Goal: Task Accomplishment & Management: Use online tool/utility

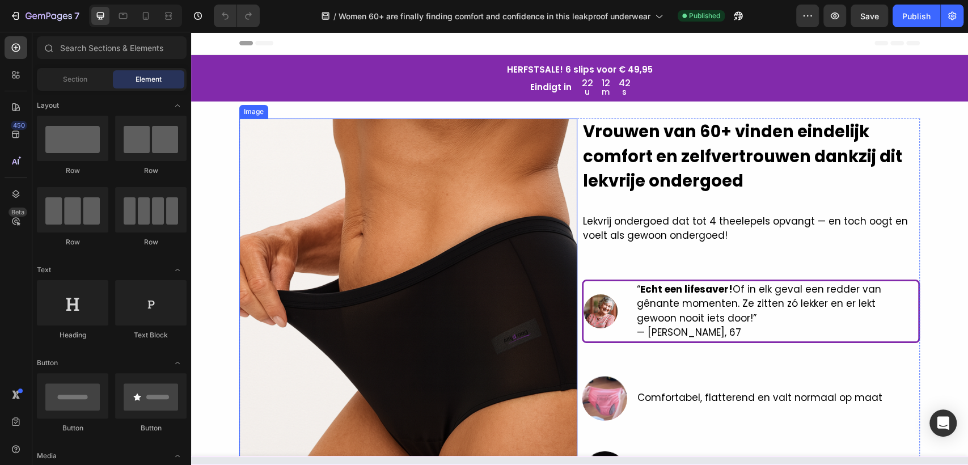
click at [463, 194] on img at bounding box center [408, 345] width 338 height 454
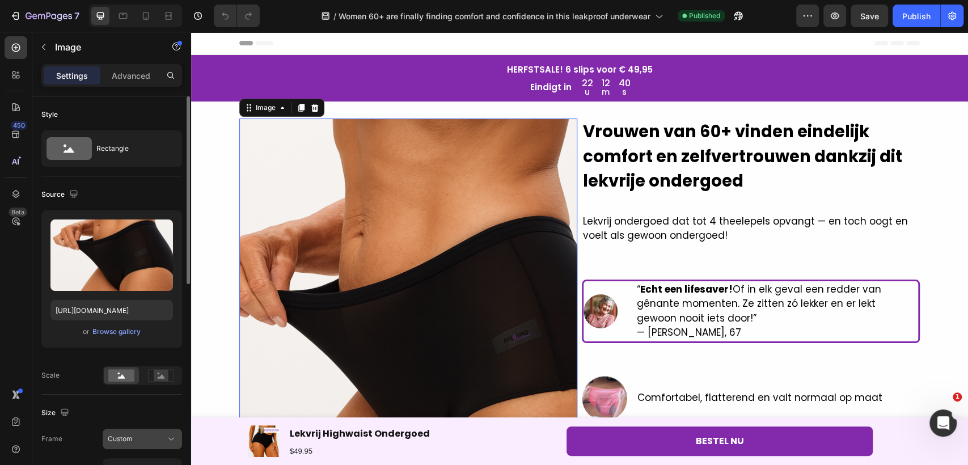
click at [132, 436] on span "Custom" at bounding box center [120, 439] width 25 height 10
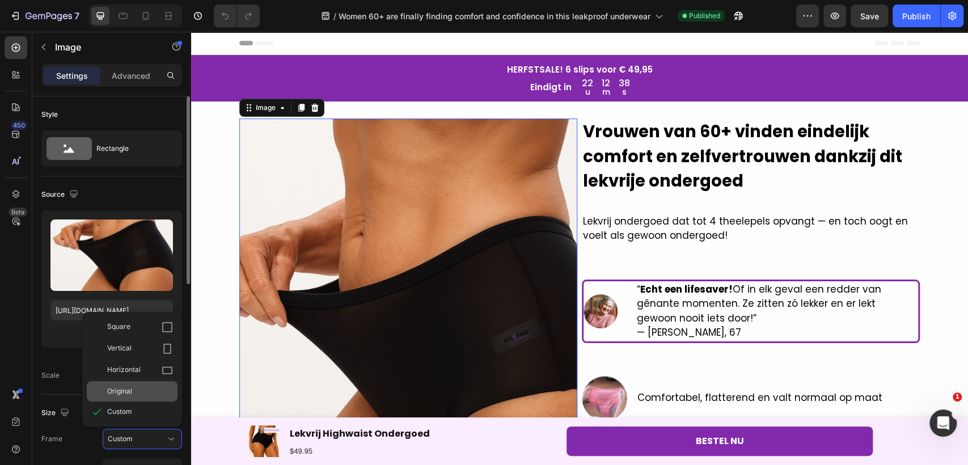
click at [124, 390] on span "Original" at bounding box center [119, 391] width 25 height 10
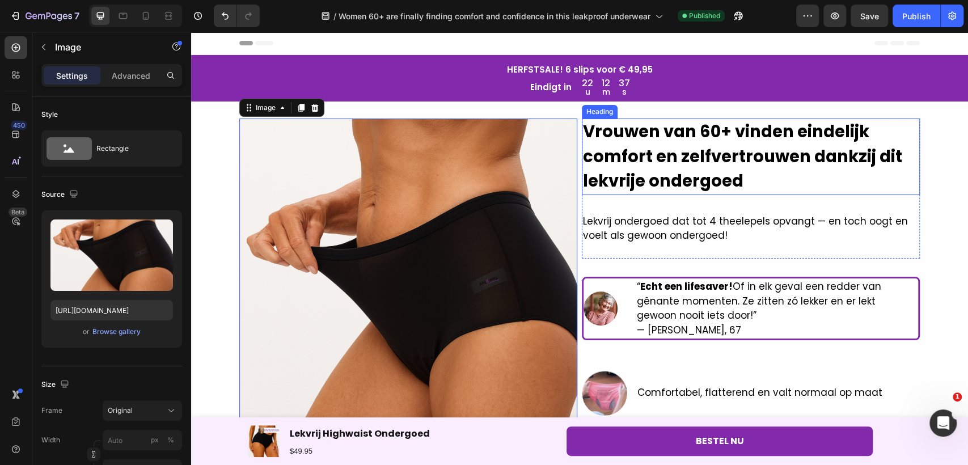
click at [665, 178] on strong "Vrouwen van 60+ vinden eindelijk comfort en zelfvertrouwen dankzij dit lekvrije…" at bounding box center [742, 156] width 319 height 72
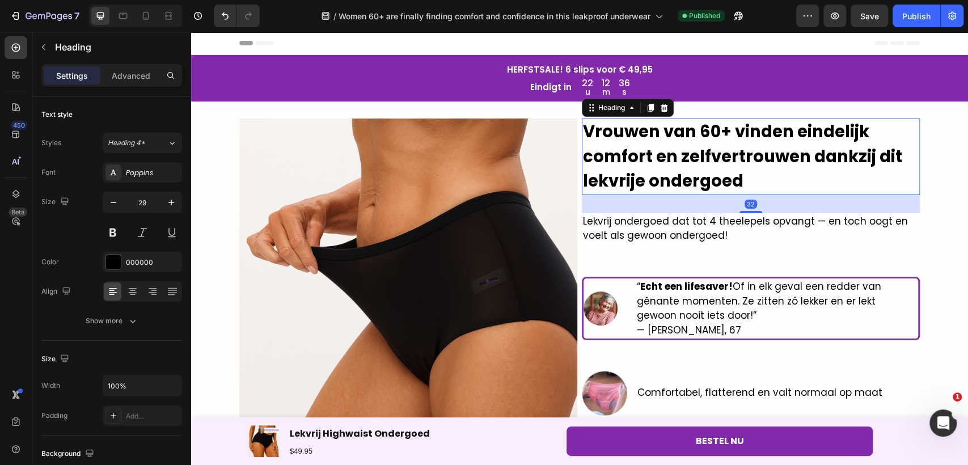
click at [658, 207] on div "32" at bounding box center [751, 204] width 338 height 18
click at [140, 83] on div "Advanced" at bounding box center [131, 75] width 57 height 18
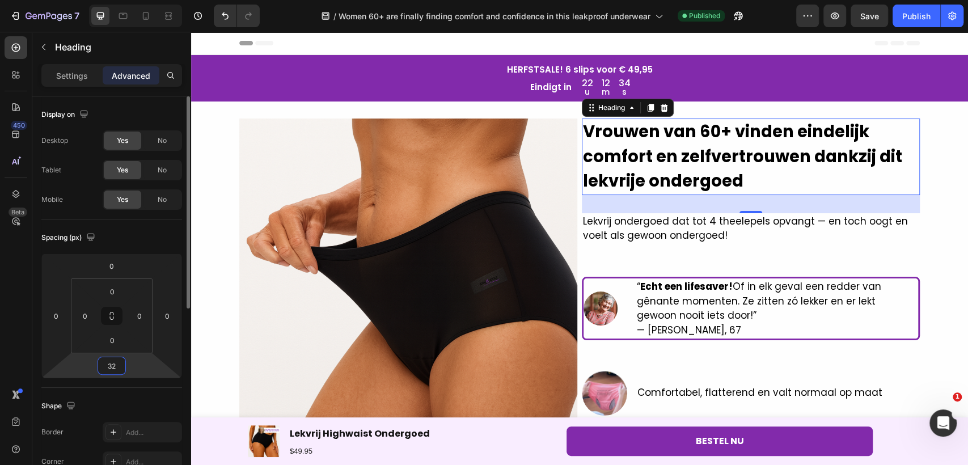
click at [111, 368] on input "32" at bounding box center [111, 365] width 23 height 17
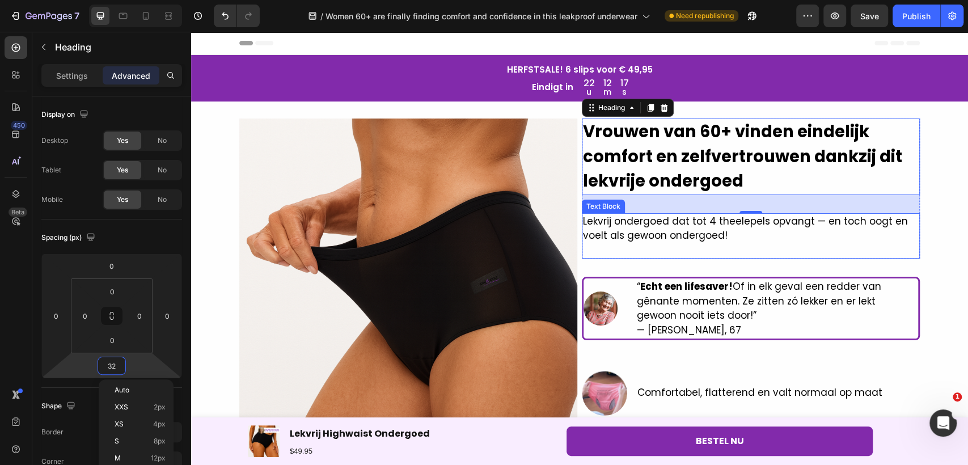
drag, startPoint x: 630, startPoint y: 250, endPoint x: 656, endPoint y: 210, distance: 48.0
click at [630, 250] on p at bounding box center [751, 250] width 336 height 15
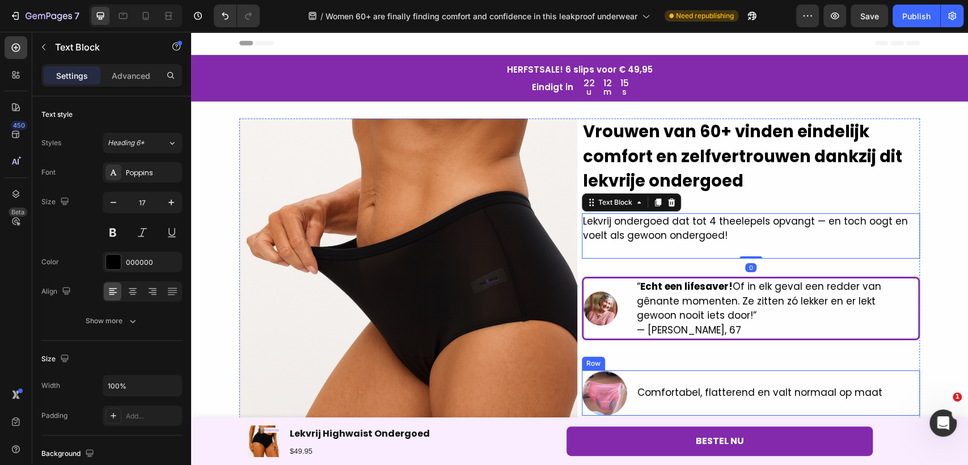
click at [636, 371] on div "Comfortabel, flatterend en valt normaal op maat Text Block" at bounding box center [759, 392] width 247 height 45
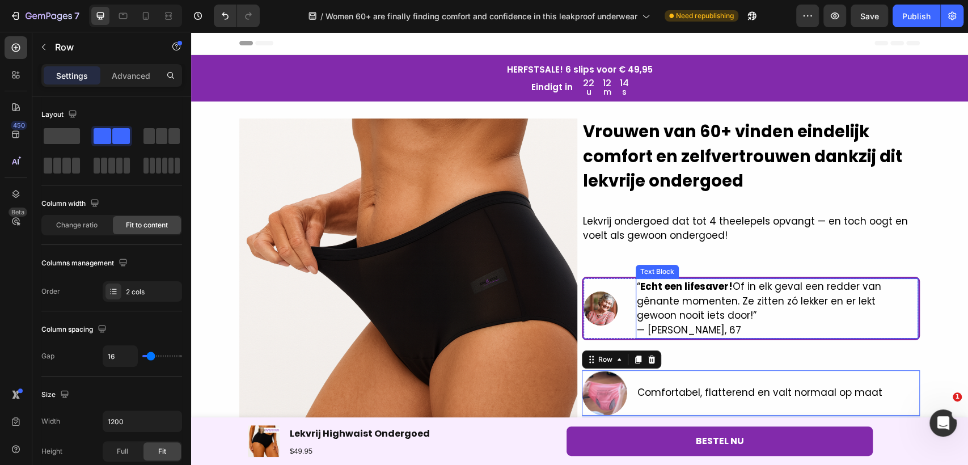
click at [653, 323] on p "“ Echt een lifesaver! Of in elk geval een redder van gênante momenten. Ze zitte…" at bounding box center [777, 308] width 280 height 58
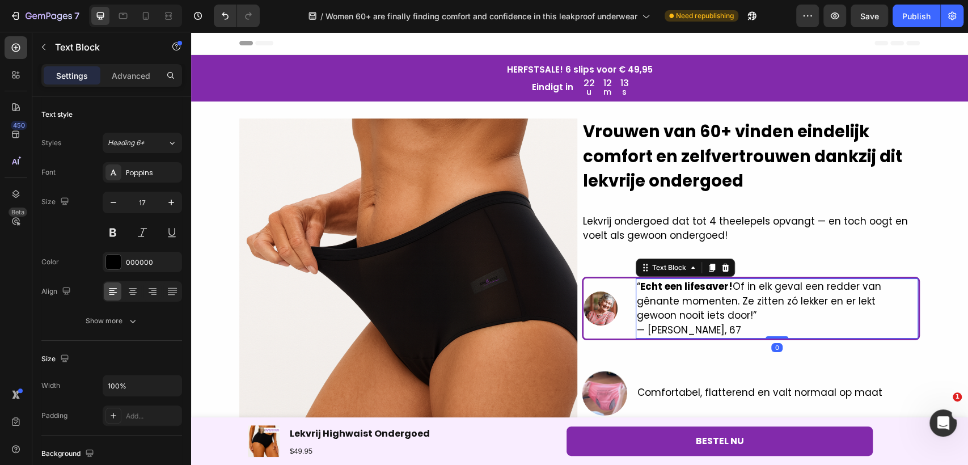
click at [662, 274] on div "Text Block" at bounding box center [684, 268] width 99 height 18
click at [658, 269] on div "Text Block" at bounding box center [669, 267] width 39 height 10
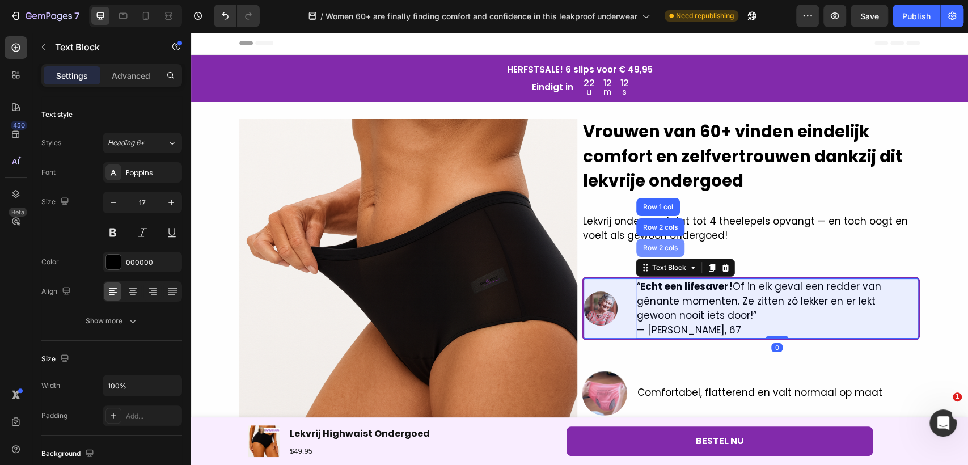
click at [655, 246] on div "Row 2 cols" at bounding box center [660, 247] width 39 height 7
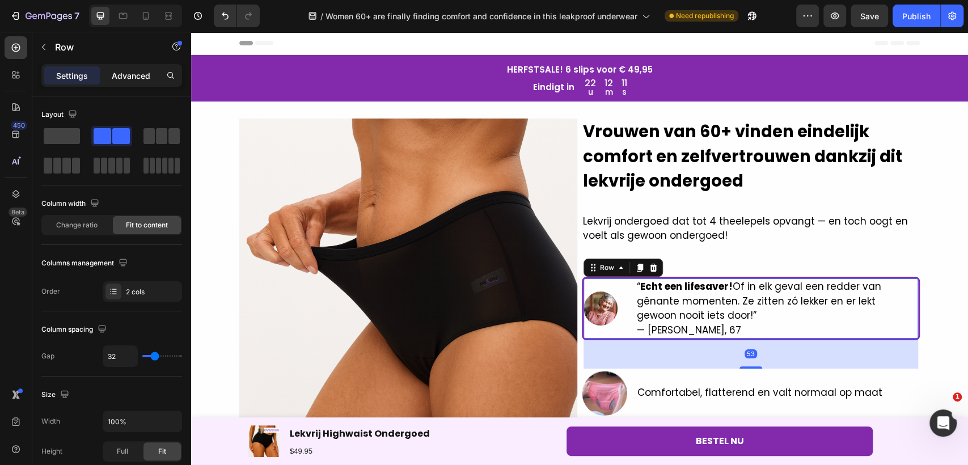
click at [149, 84] on div "Advanced" at bounding box center [131, 75] width 57 height 18
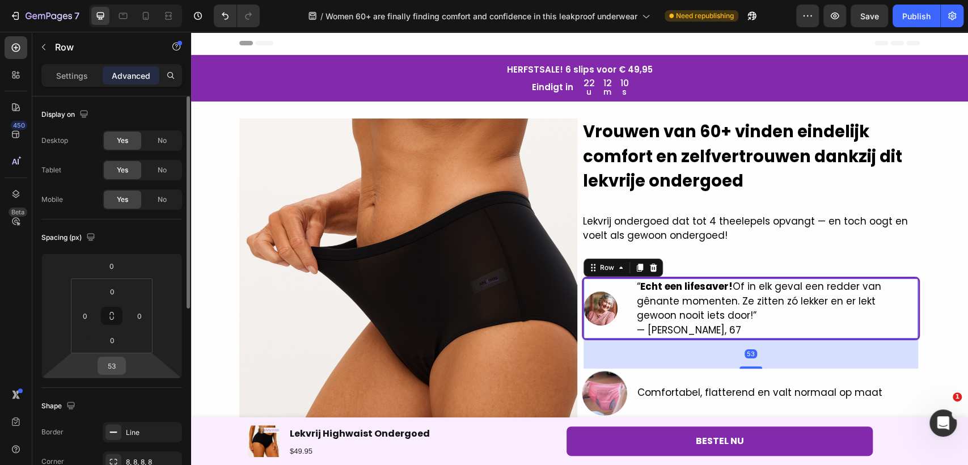
click at [115, 368] on input "53" at bounding box center [111, 365] width 23 height 17
type input "24"
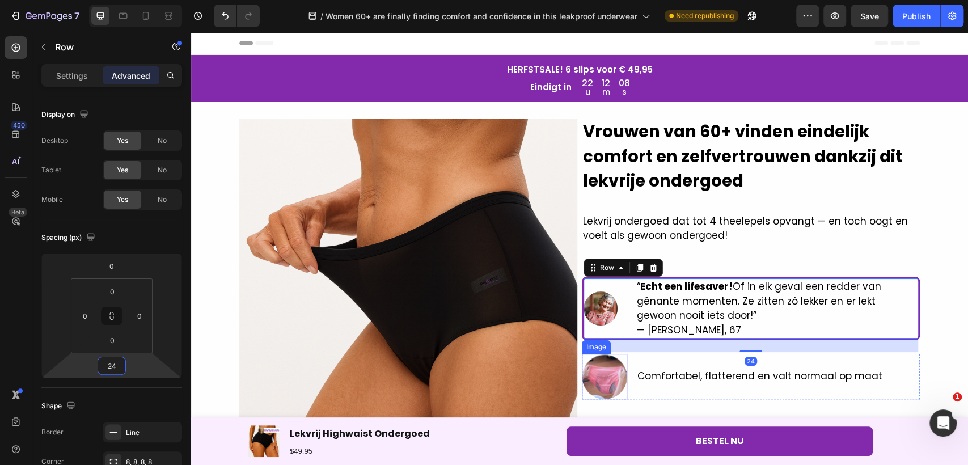
click at [599, 376] on img at bounding box center [604, 376] width 45 height 45
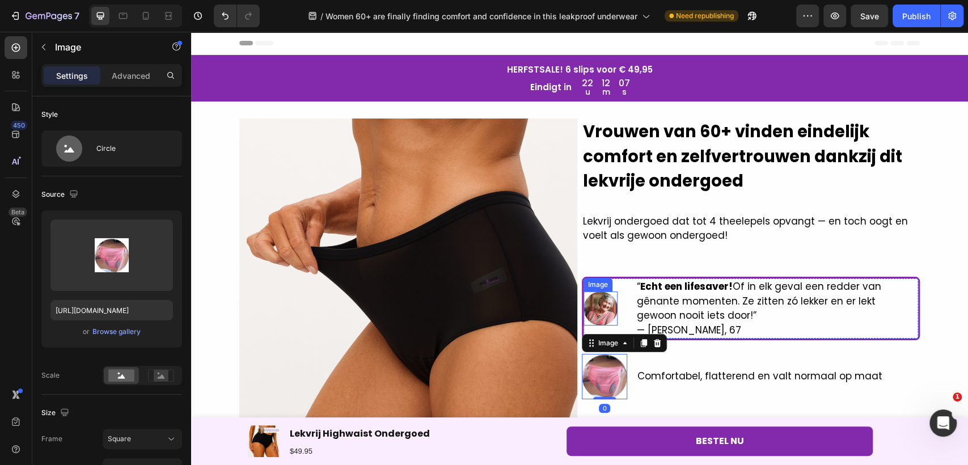
click at [603, 307] on img at bounding box center [600, 308] width 34 height 34
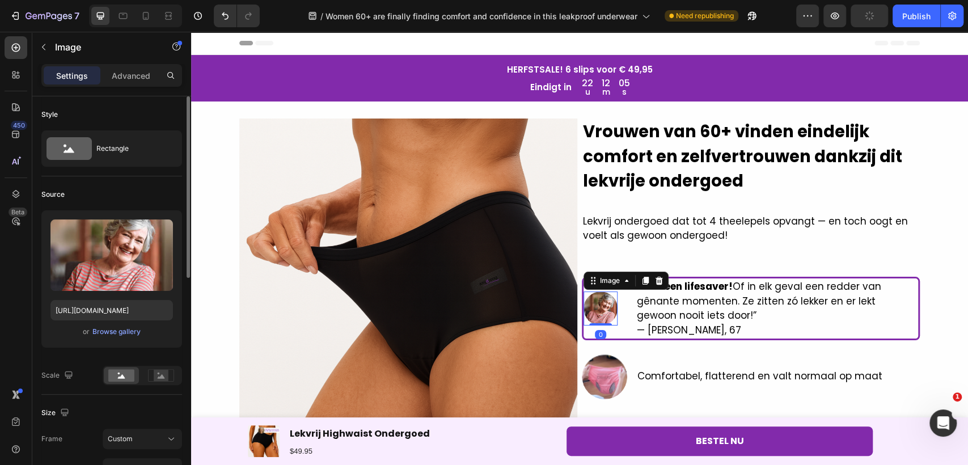
scroll to position [189, 0]
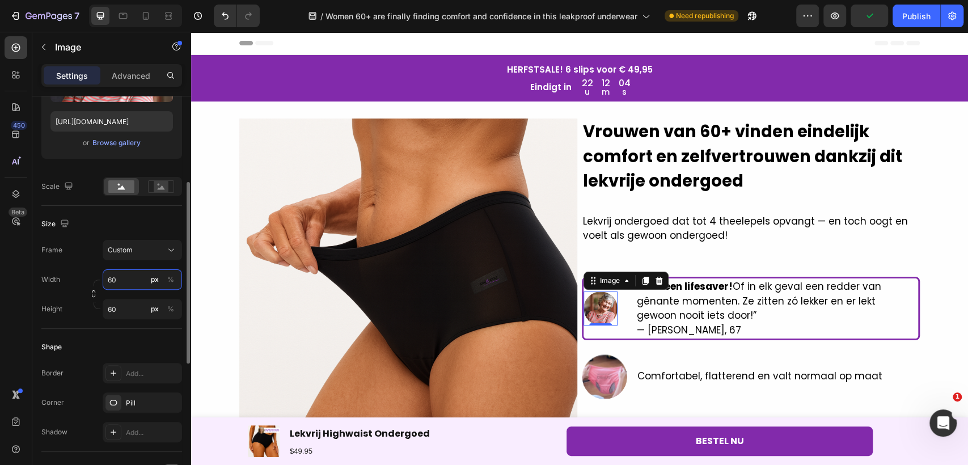
click at [132, 277] on input "60" at bounding box center [142, 279] width 79 height 20
type input "70"
click at [118, 310] on input "60" at bounding box center [142, 309] width 79 height 20
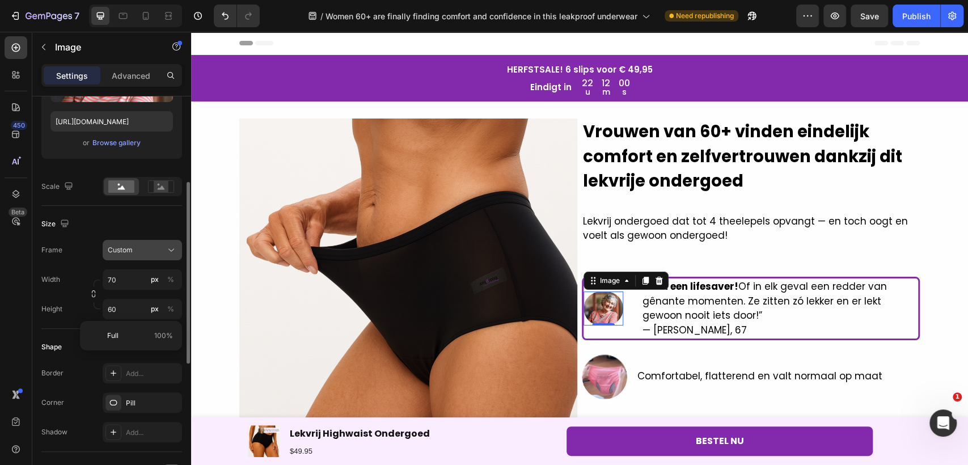
click at [137, 251] on div "Custom" at bounding box center [136, 250] width 56 height 10
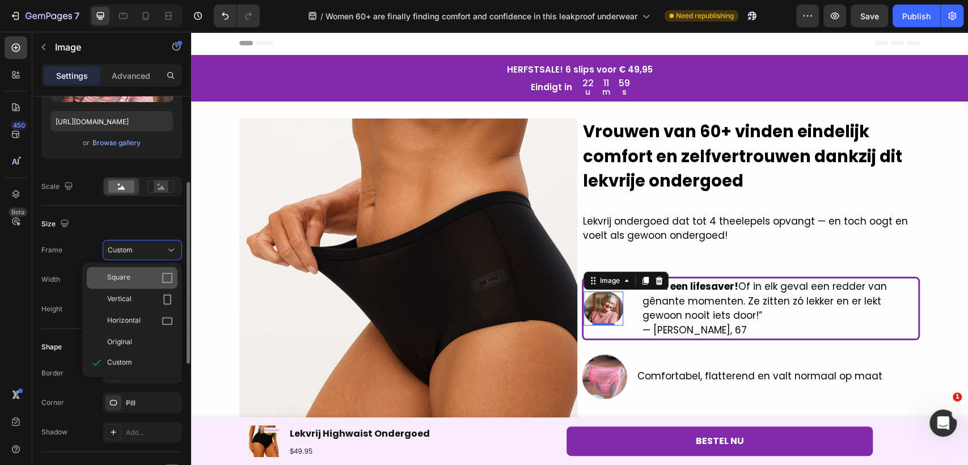
click at [128, 278] on span "Square" at bounding box center [118, 277] width 23 height 11
type input "70"
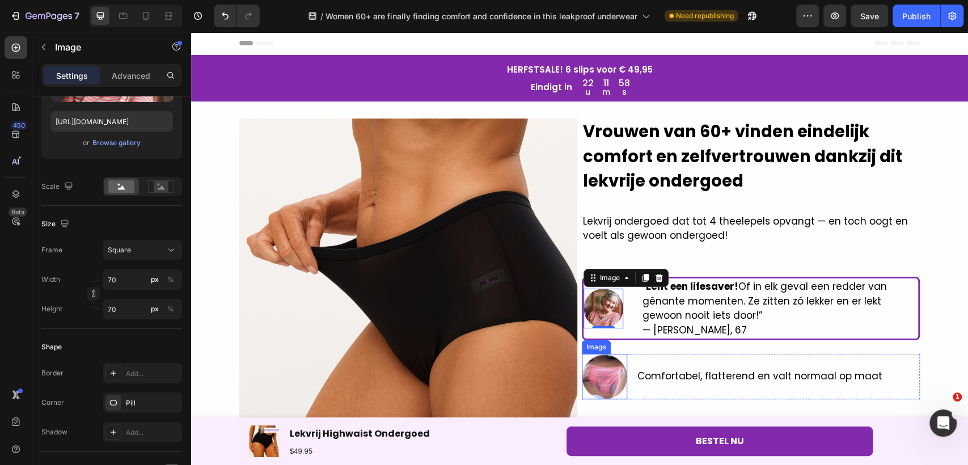
click at [597, 382] on img at bounding box center [604, 376] width 45 height 45
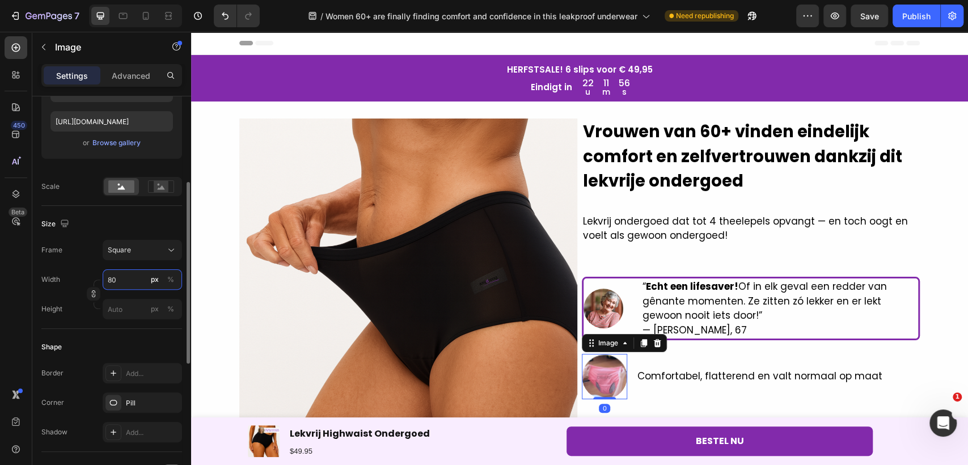
click at [125, 285] on input "80" at bounding box center [142, 279] width 79 height 20
type input "6"
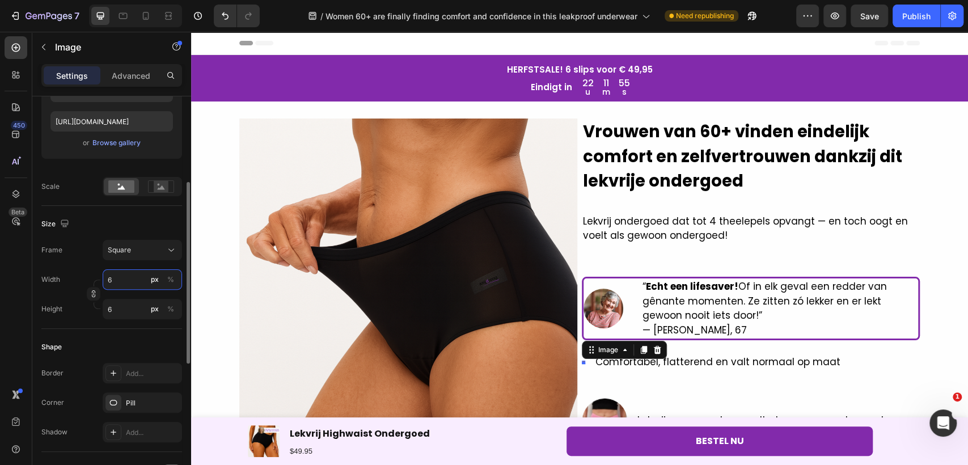
type input "60"
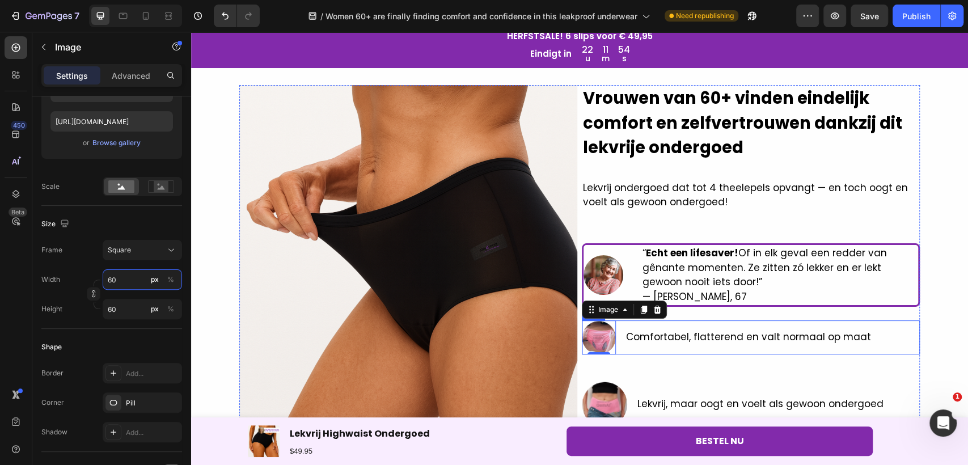
scroll to position [63, 0]
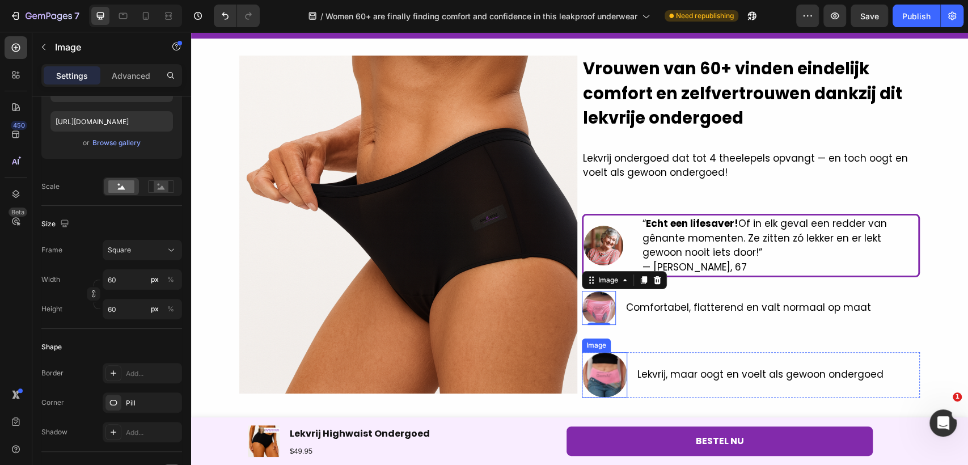
click at [609, 368] on img at bounding box center [604, 374] width 45 height 45
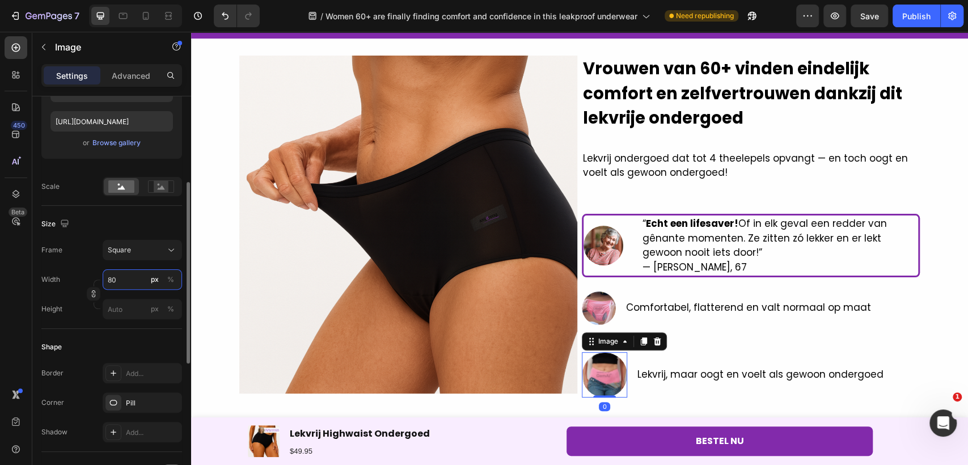
click at [119, 282] on input "80" at bounding box center [142, 279] width 79 height 20
type input "6"
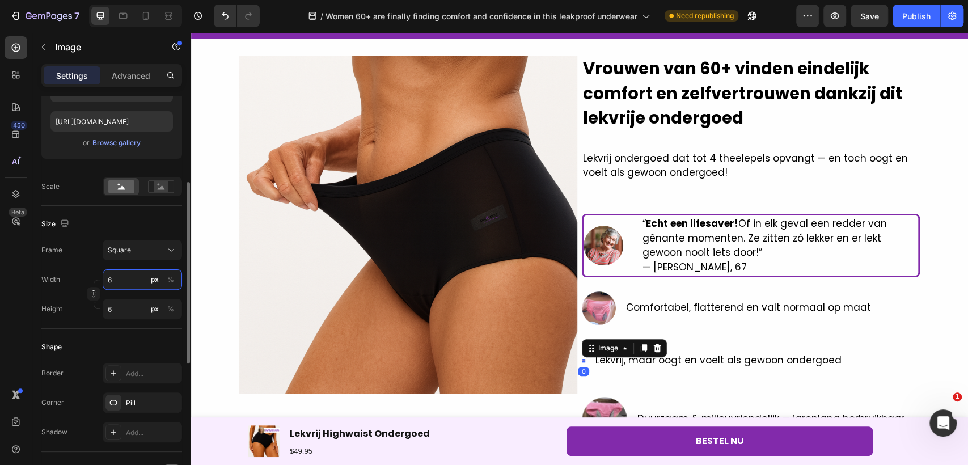
type input "60"
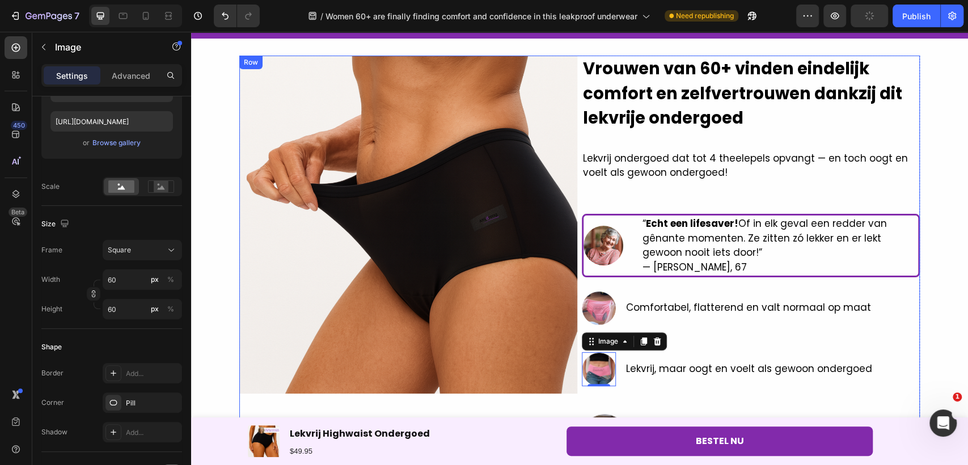
click at [596, 411] on div "Vrouwen van 60+ vinden eindelijk comfort en zelfvertrouwen dankzij dit lekvrije…" at bounding box center [751, 260] width 338 height 408
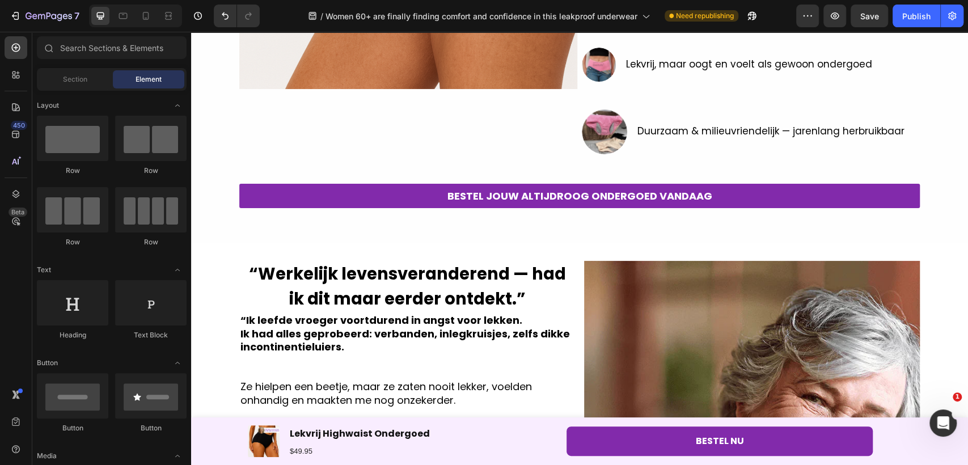
scroll to position [304, 0]
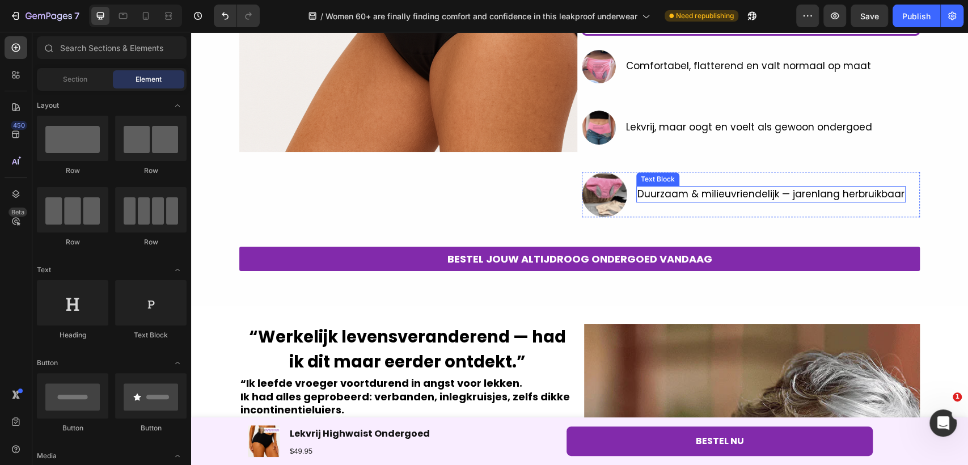
click at [616, 190] on img at bounding box center [604, 194] width 45 height 45
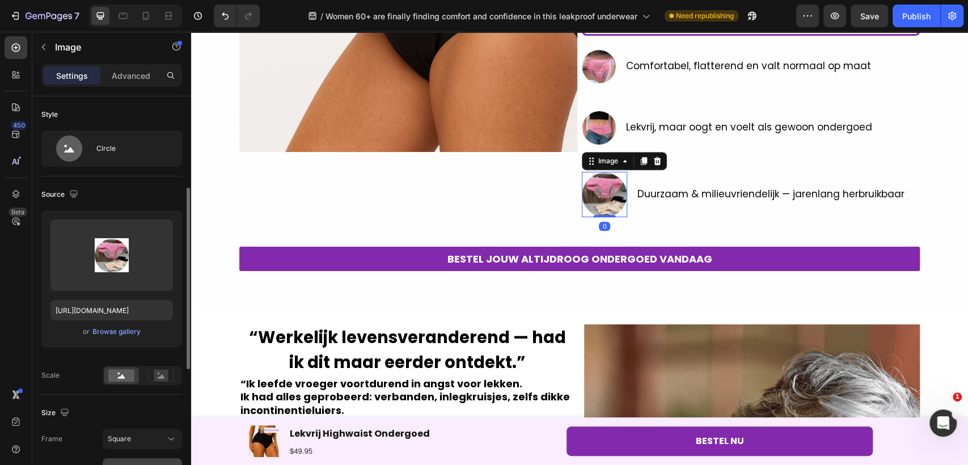
scroll to position [63, 0]
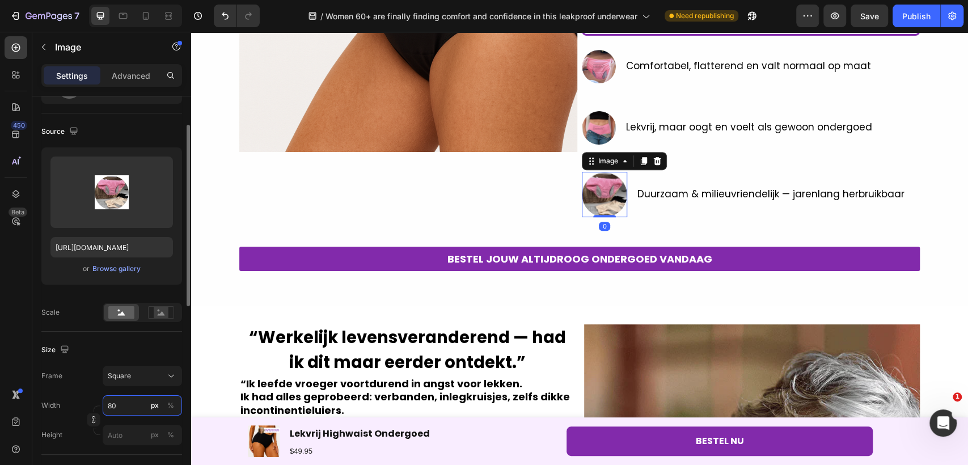
click at [126, 404] on input "80" at bounding box center [142, 405] width 79 height 20
type input "6"
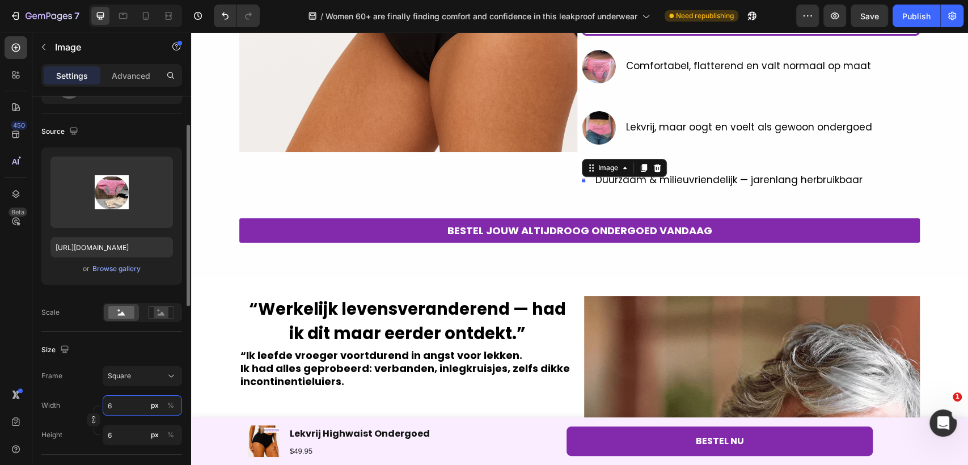
type input "60"
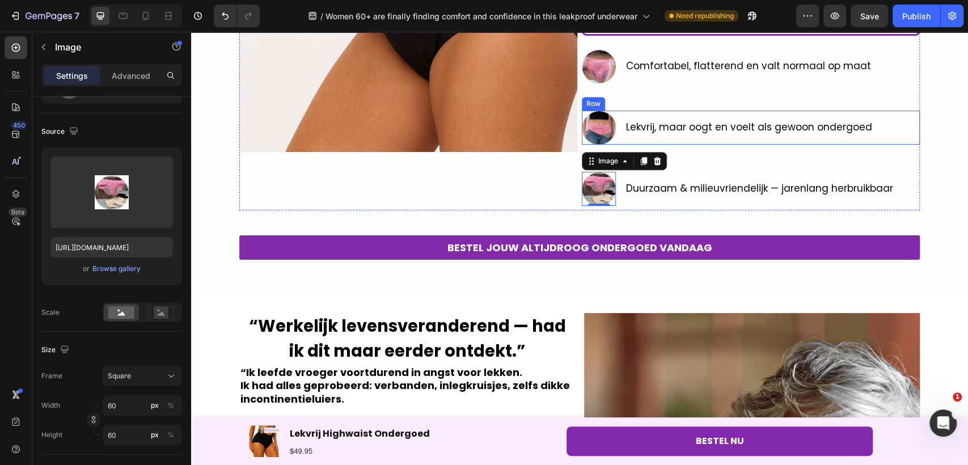
click at [688, 188] on p "Duurzaam & milieuvriendelijk — jarenlang herbruikbaar" at bounding box center [759, 188] width 267 height 15
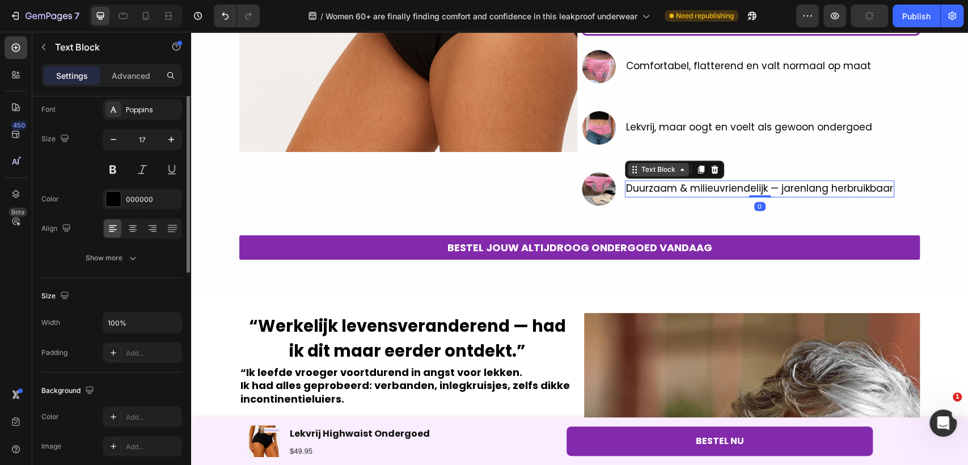
scroll to position [0, 0]
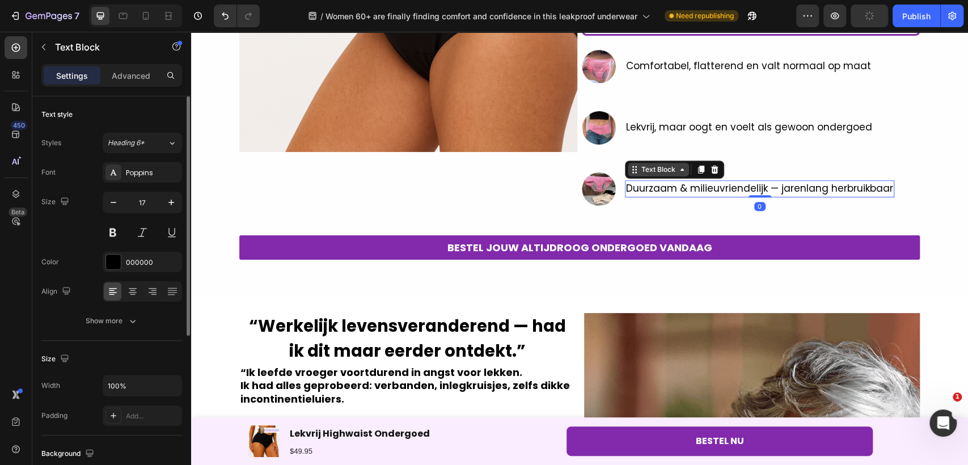
click at [639, 173] on div "Text Block" at bounding box center [658, 169] width 39 height 10
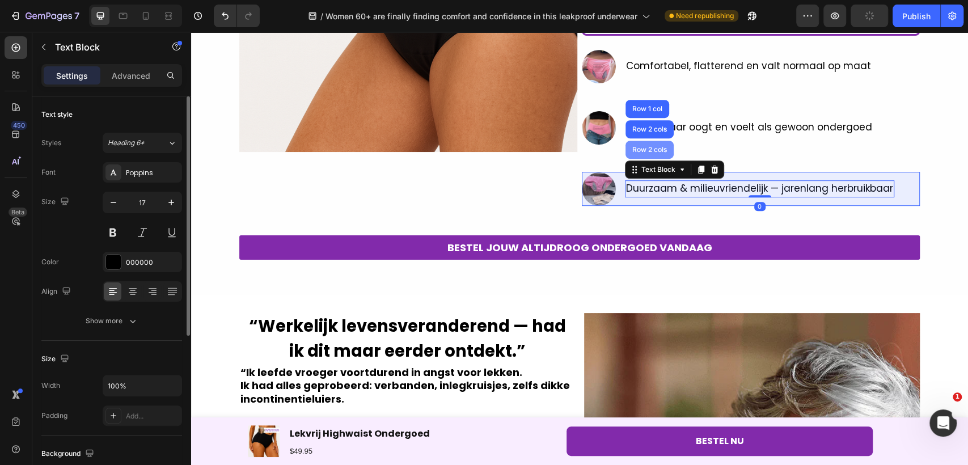
click at [640, 153] on div "Row 2 cols" at bounding box center [649, 150] width 48 height 18
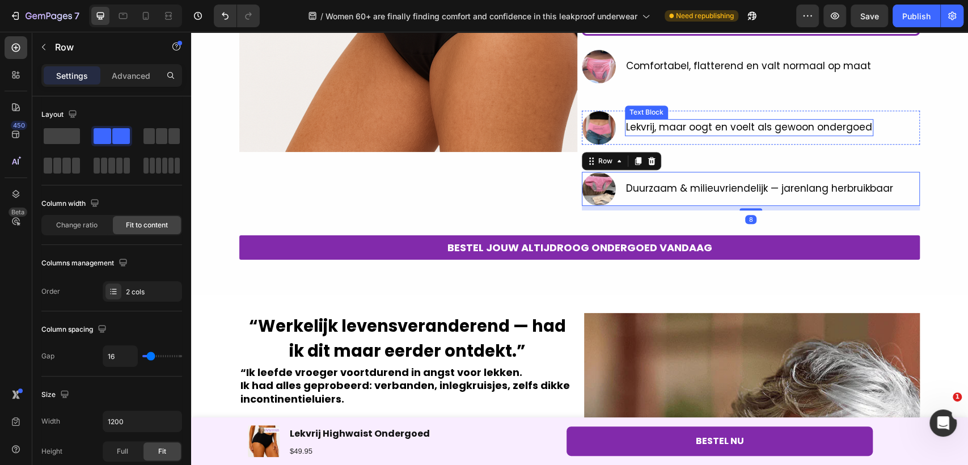
click at [674, 120] on span "Lekvrij, maar oogt en voelt als gewoon ondergoed" at bounding box center [749, 127] width 246 height 14
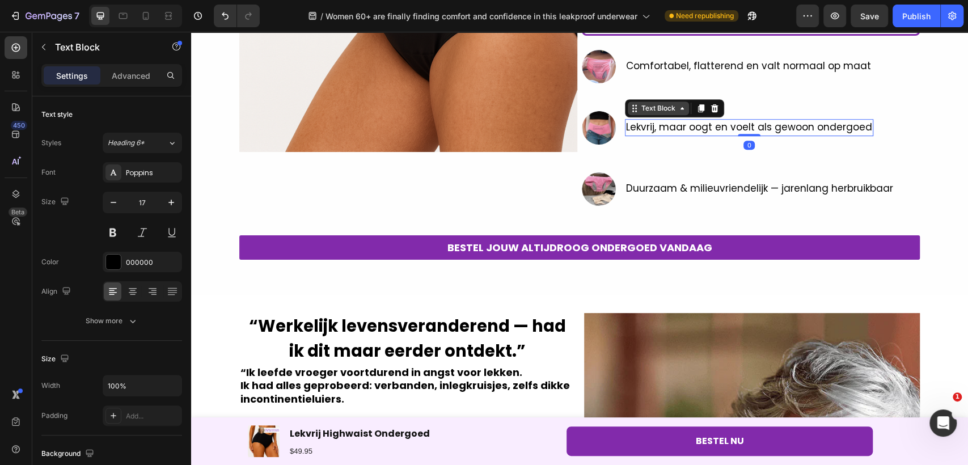
click at [663, 110] on div "Text Block" at bounding box center [658, 108] width 39 height 10
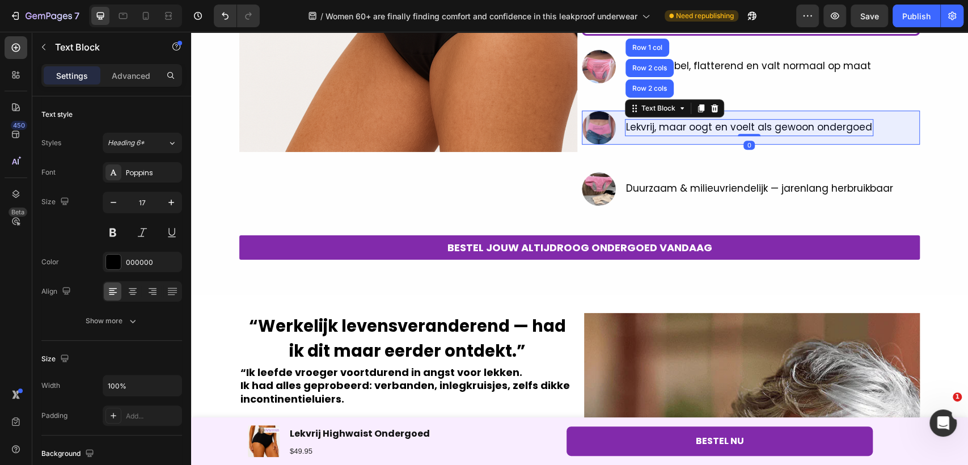
click at [646, 87] on div "Row 2 cols" at bounding box center [649, 88] width 39 height 7
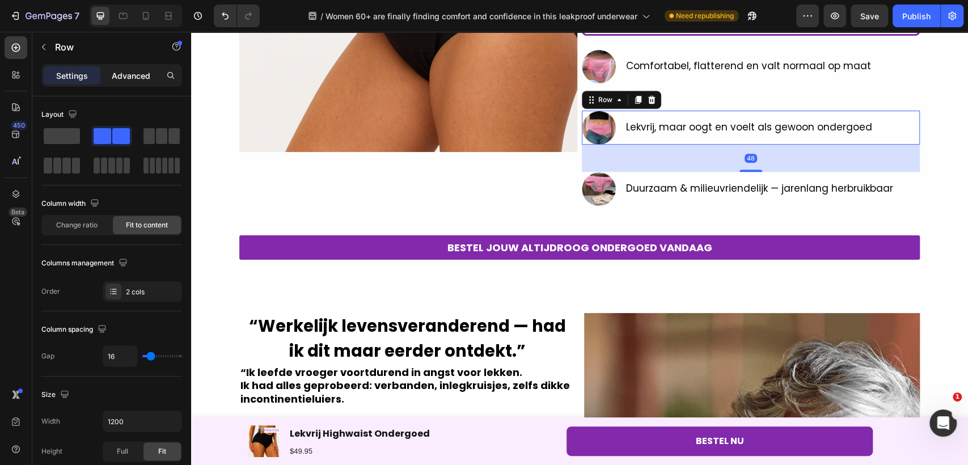
click at [139, 82] on div "Advanced" at bounding box center [131, 75] width 57 height 18
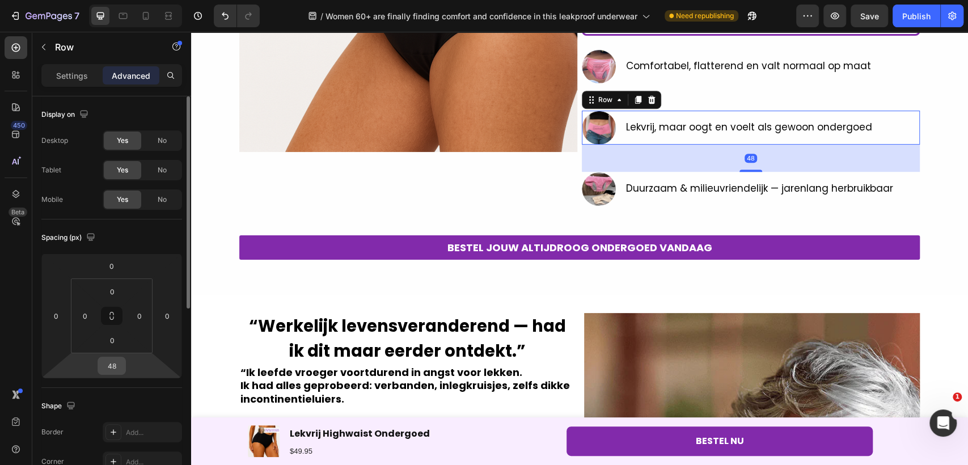
click at [107, 366] on input "48" at bounding box center [111, 365] width 23 height 17
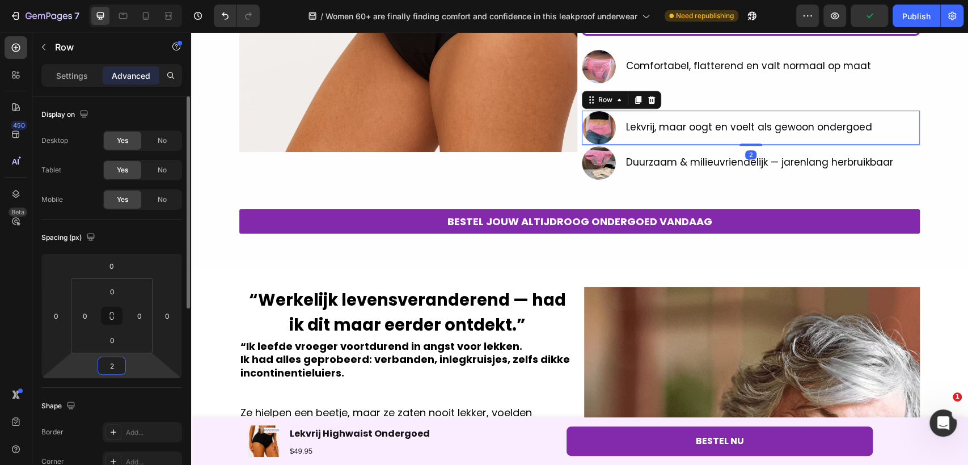
type input "20"
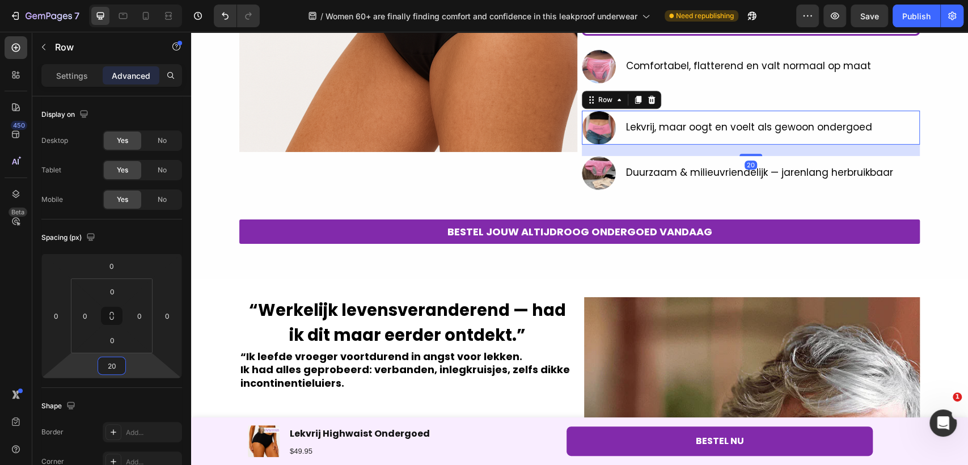
click at [653, 63] on p "Comfortabel, flatterend en valt normaal op maat" at bounding box center [748, 66] width 245 height 15
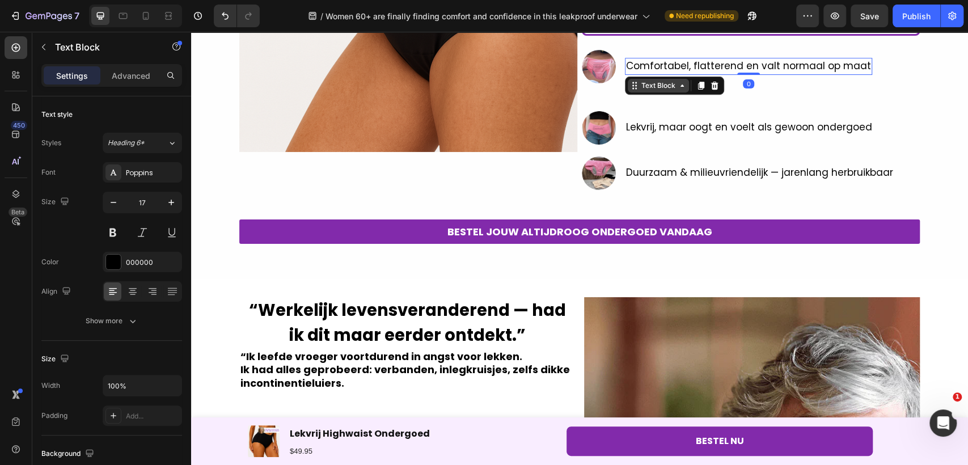
click at [640, 79] on div "Text Block" at bounding box center [658, 86] width 61 height 14
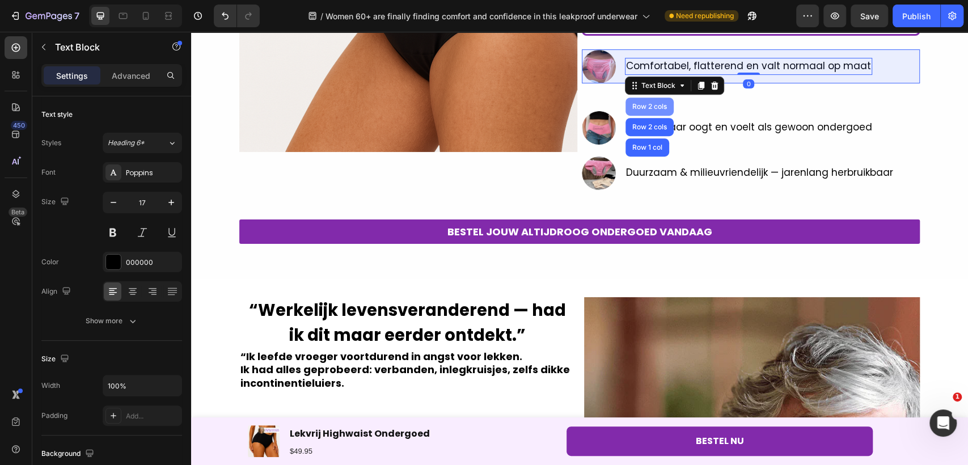
click at [654, 106] on div "Row 2 cols" at bounding box center [649, 106] width 39 height 7
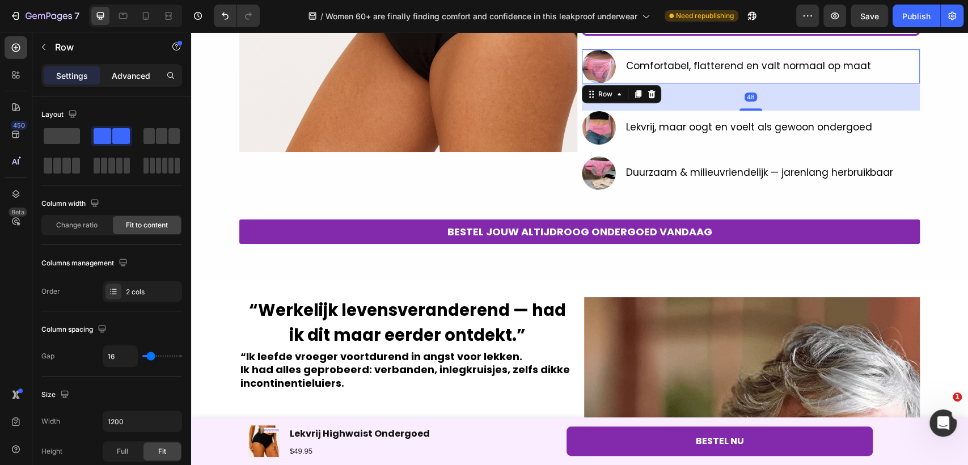
click at [132, 77] on p "Advanced" at bounding box center [131, 76] width 39 height 12
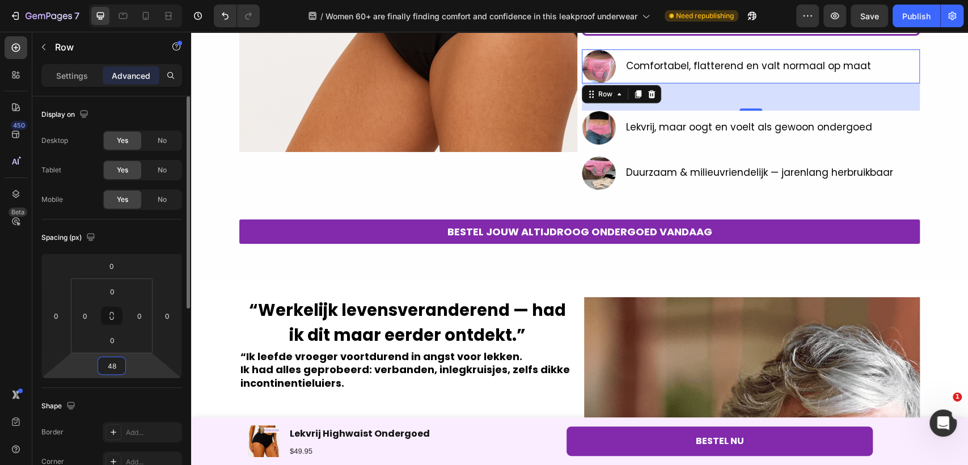
click at [112, 366] on input "48" at bounding box center [111, 365] width 23 height 17
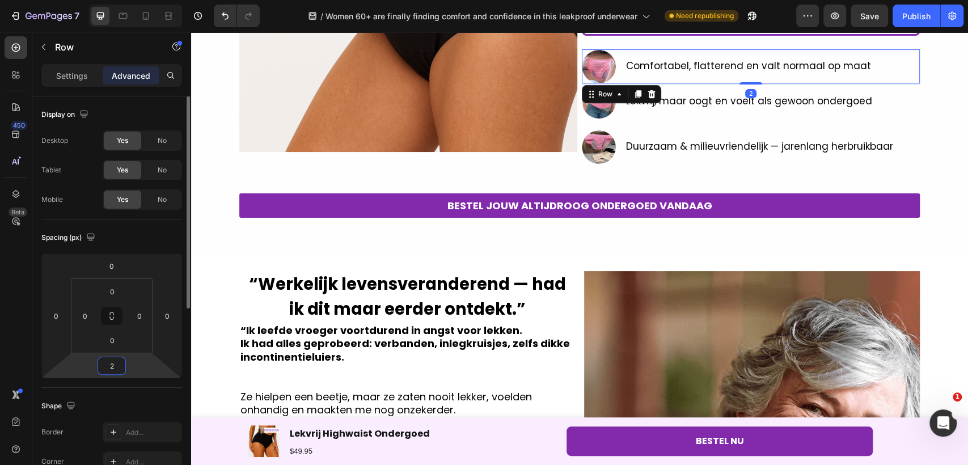
type input "20"
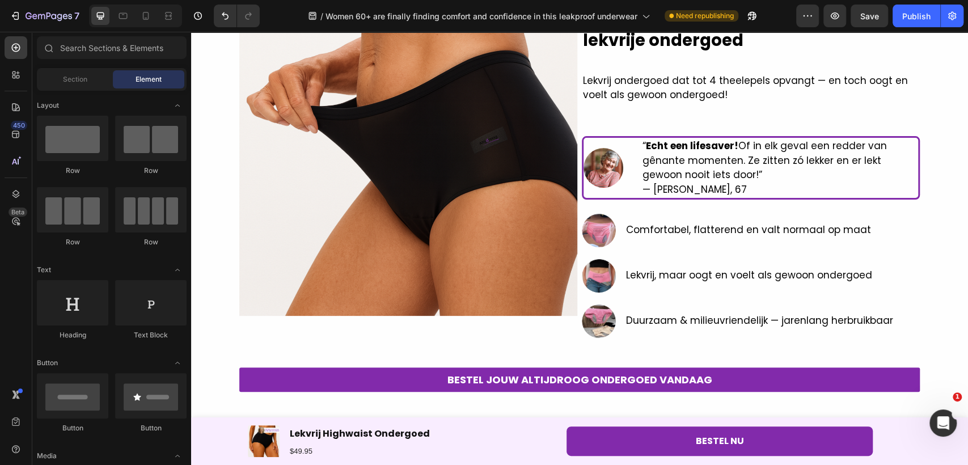
scroll to position [132, 0]
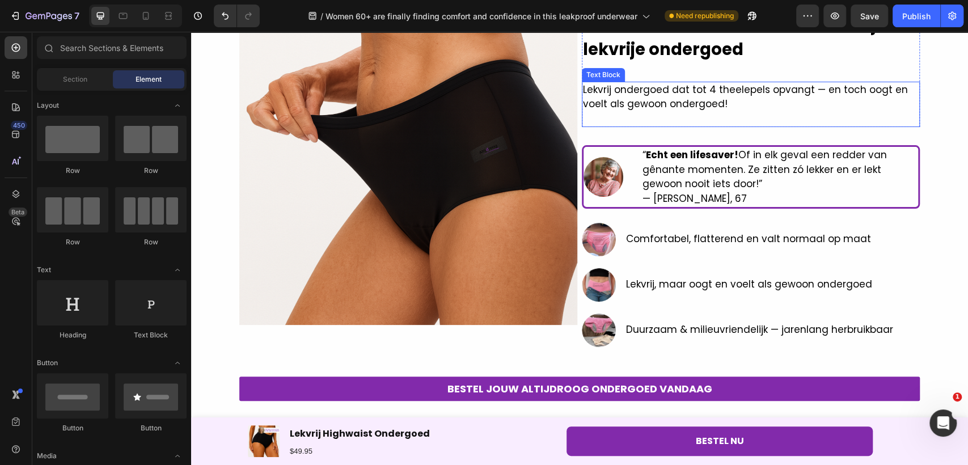
click at [662, 103] on p "Lekvrij ondergoed dat tot 4 theelepels opvangt — en toch oogt en voelt als gewo…" at bounding box center [751, 97] width 336 height 29
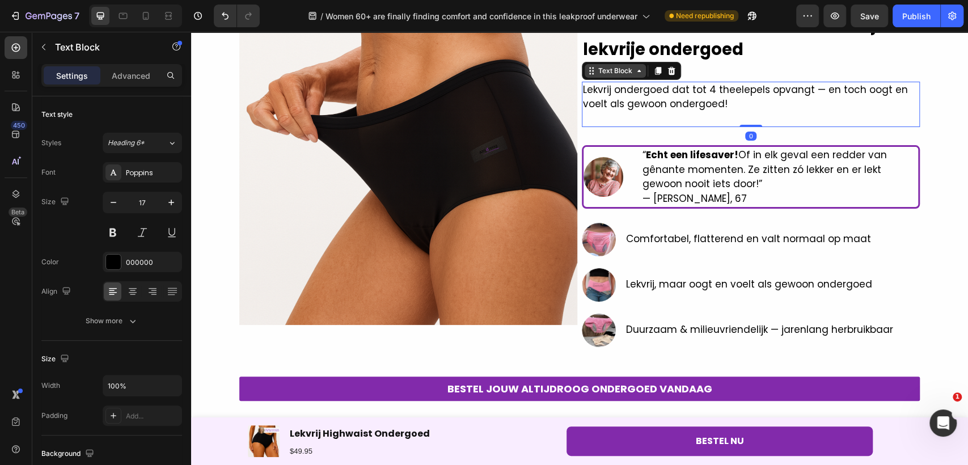
click at [607, 69] on div "Text Block" at bounding box center [615, 71] width 39 height 10
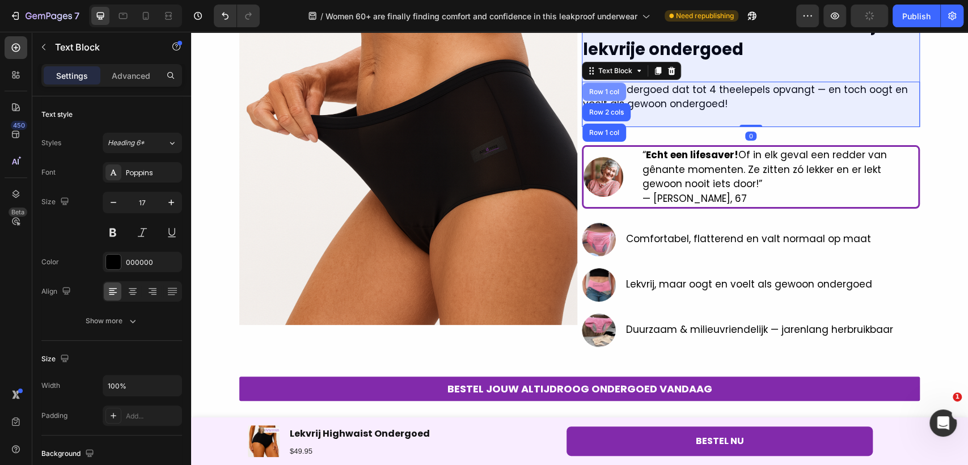
click at [607, 92] on div "Row 1 col" at bounding box center [604, 91] width 35 height 7
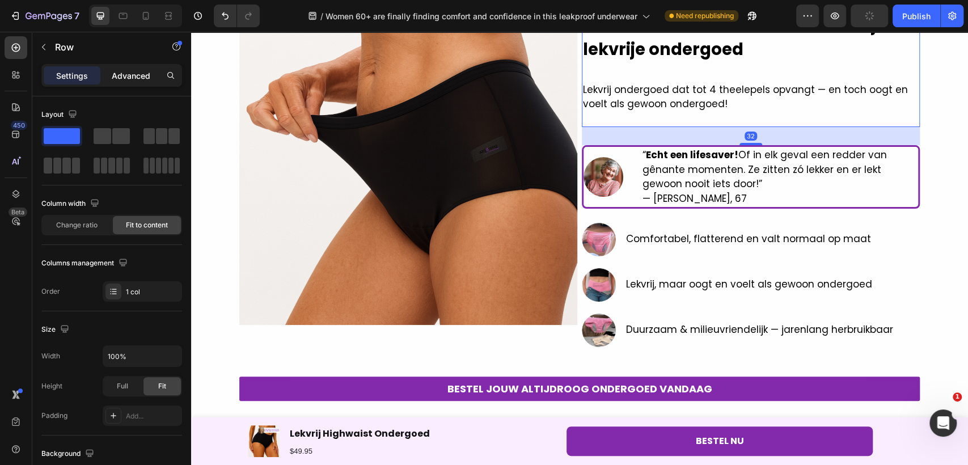
click at [124, 80] on p "Advanced" at bounding box center [131, 76] width 39 height 12
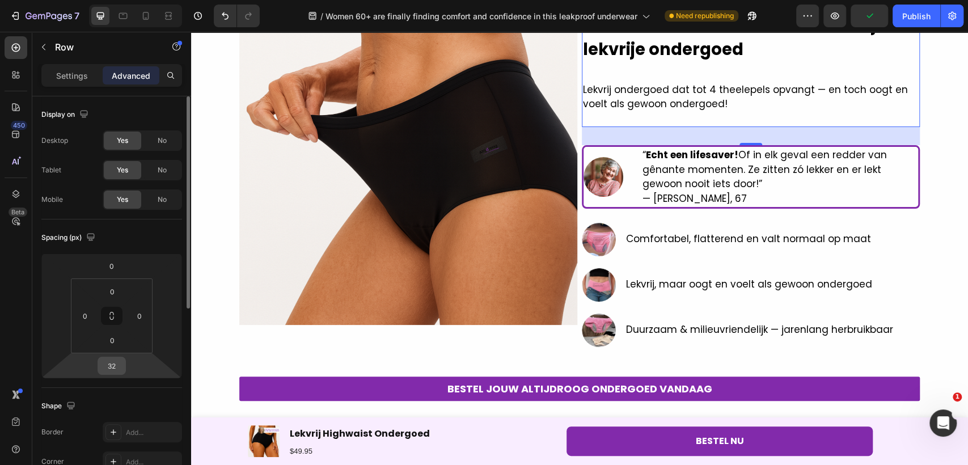
click at [104, 364] on input "32" at bounding box center [111, 365] width 23 height 17
type input "24"
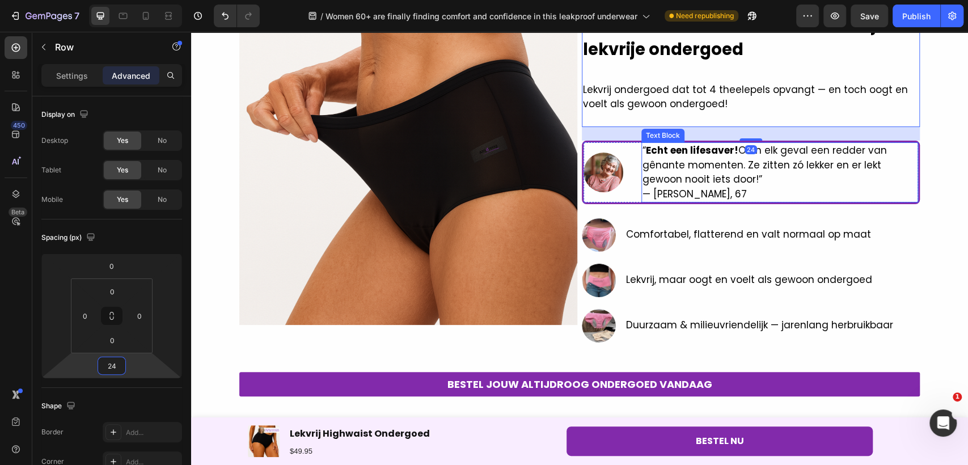
click at [764, 161] on p "“ Echt een lifesaver! Of in elk geval een redder van gênante momenten. Ze zitte…" at bounding box center [779, 172] width 274 height 58
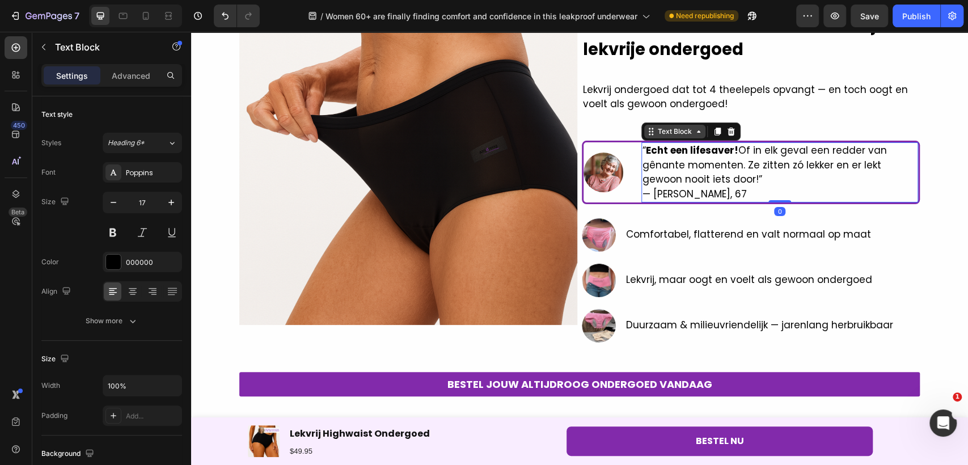
click at [670, 133] on div "Text Block" at bounding box center [674, 131] width 39 height 10
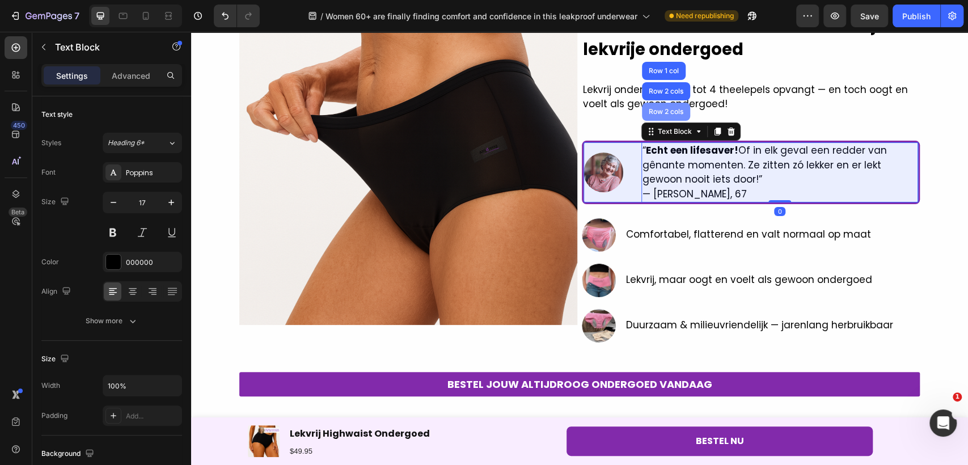
click at [668, 108] on div "Row 2 cols" at bounding box center [665, 111] width 39 height 7
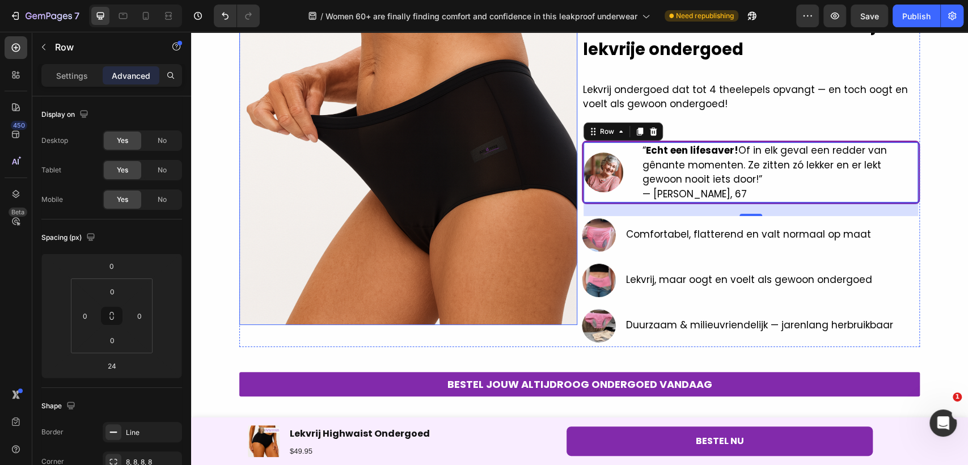
click at [557, 317] on img at bounding box center [408, 156] width 338 height 338
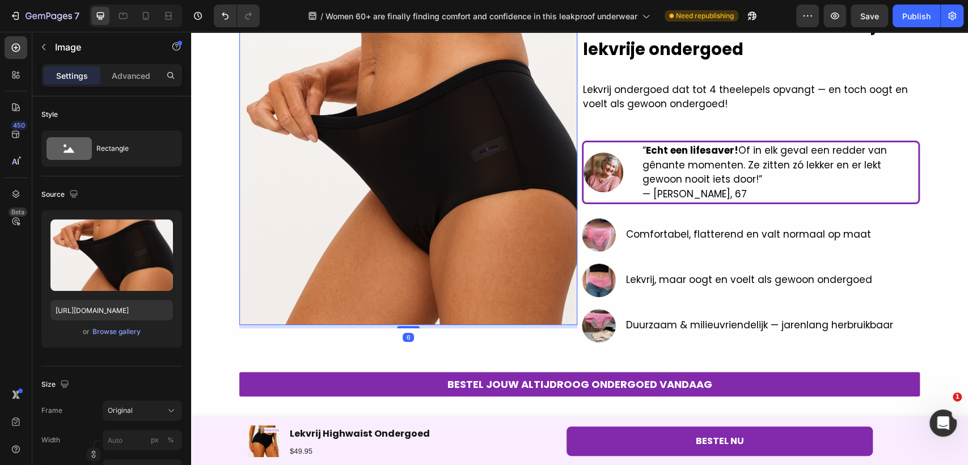
drag, startPoint x: 473, startPoint y: 296, endPoint x: 503, endPoint y: 296, distance: 30.1
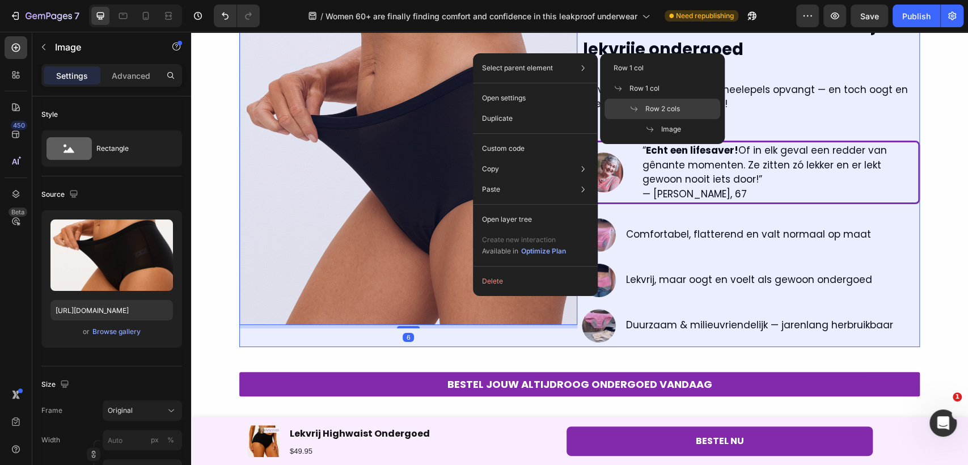
click at [645, 108] on span at bounding box center [637, 108] width 16 height 9
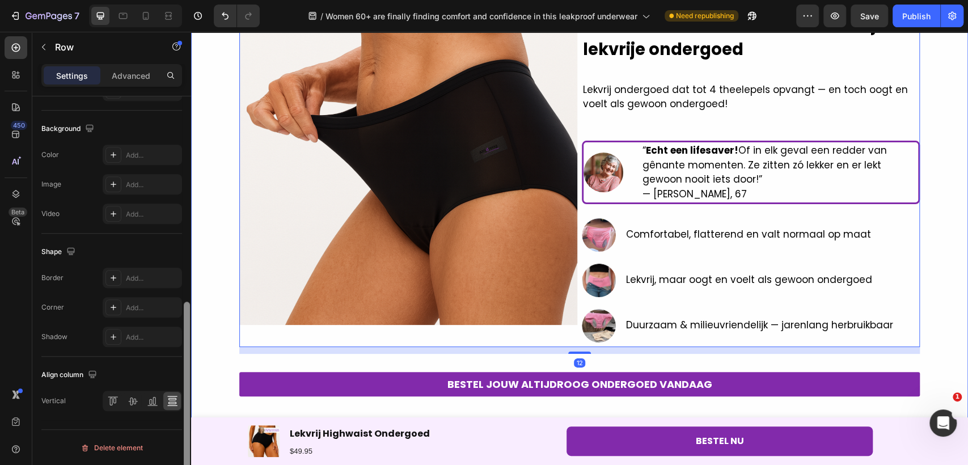
scroll to position [194, 0]
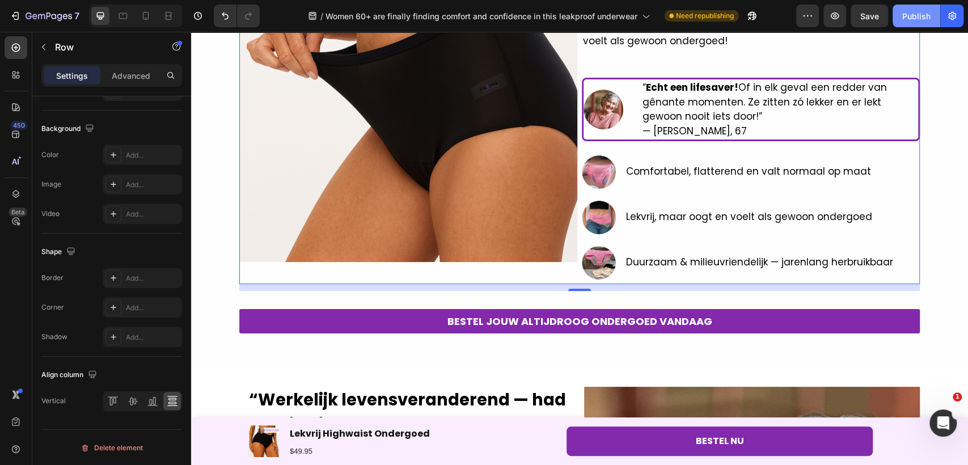
click at [913, 12] on div "Publish" at bounding box center [916, 16] width 28 height 12
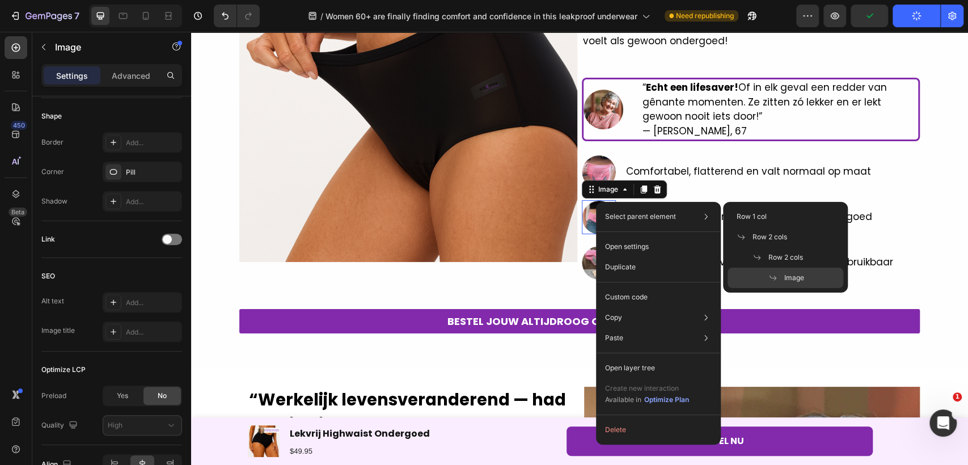
scroll to position [0, 0]
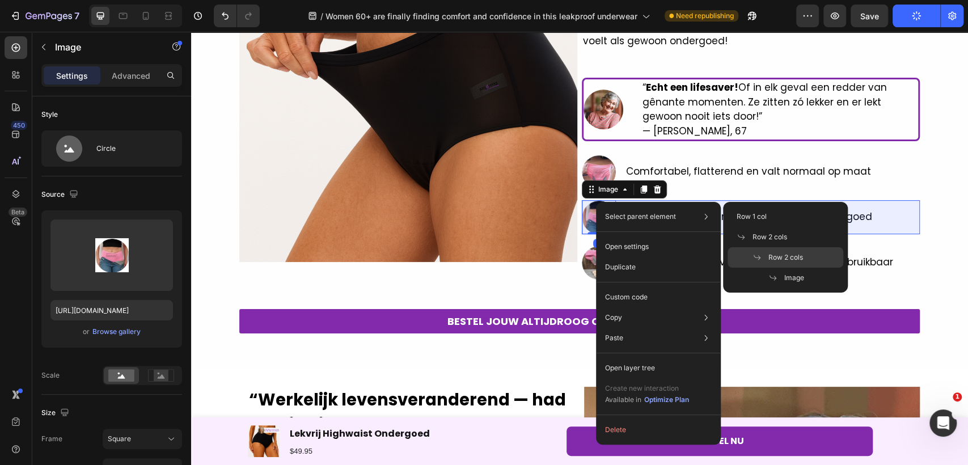
click at [760, 253] on icon at bounding box center [756, 257] width 9 height 9
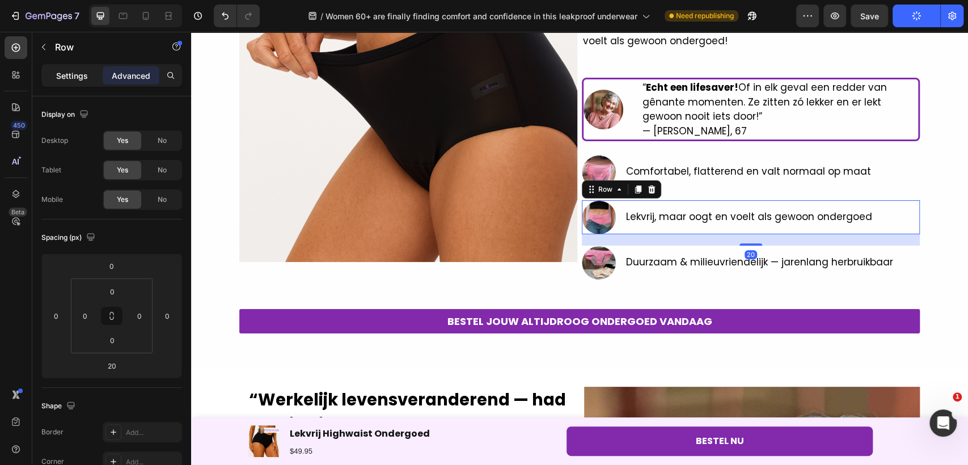
click at [77, 74] on p "Settings" at bounding box center [72, 76] width 32 height 12
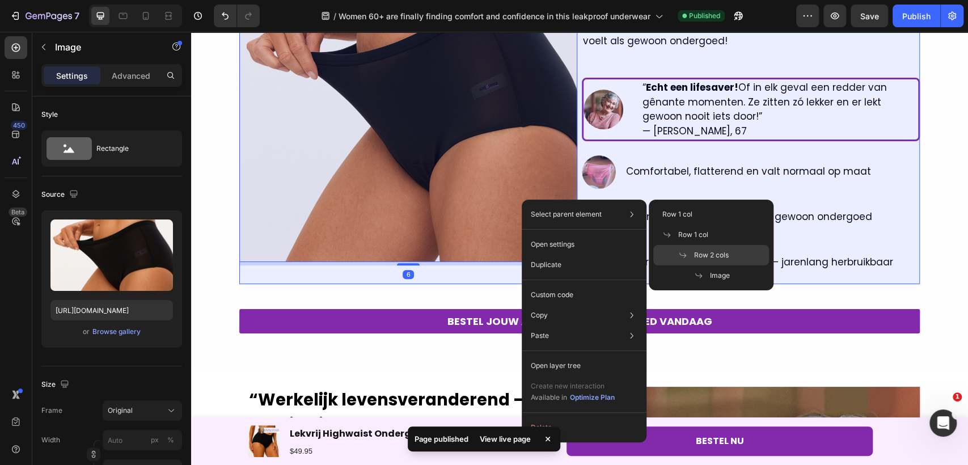
click at [701, 251] on span "Row 2 cols" at bounding box center [711, 255] width 35 height 10
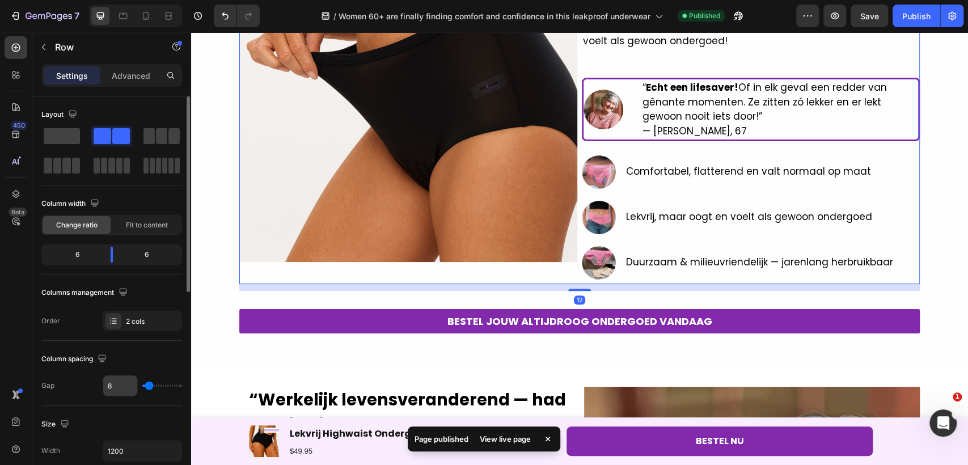
click at [132, 389] on input "8" at bounding box center [120, 385] width 34 height 20
type input "1"
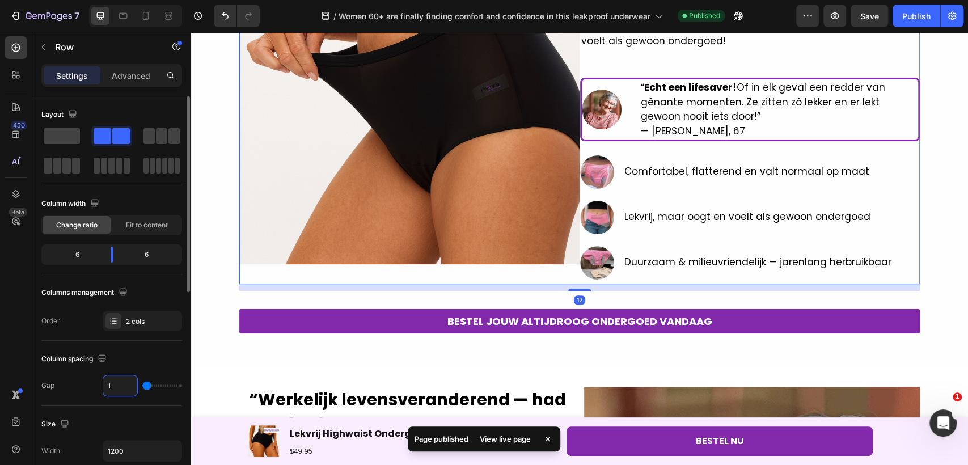
type input "16"
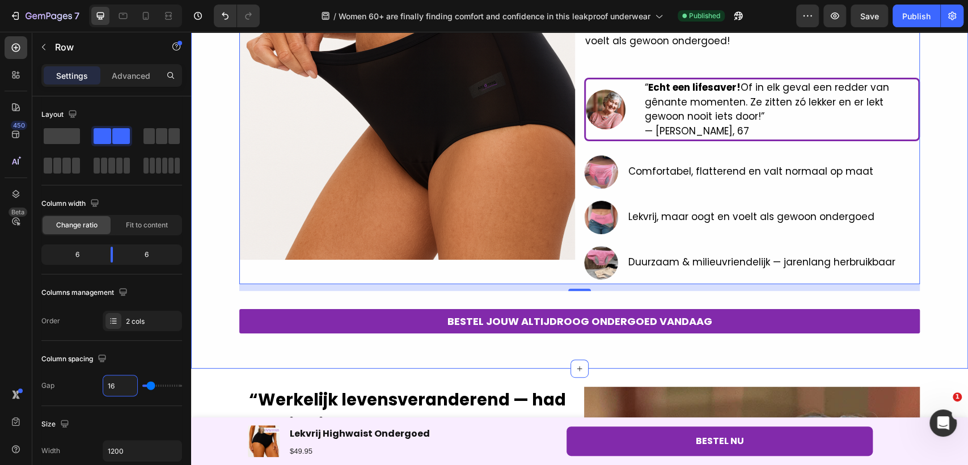
type input "16"
click at [921, 27] on div "7 Version history / Women 60+ are finally finding comfort and confidence in thi…" at bounding box center [484, 16] width 968 height 32
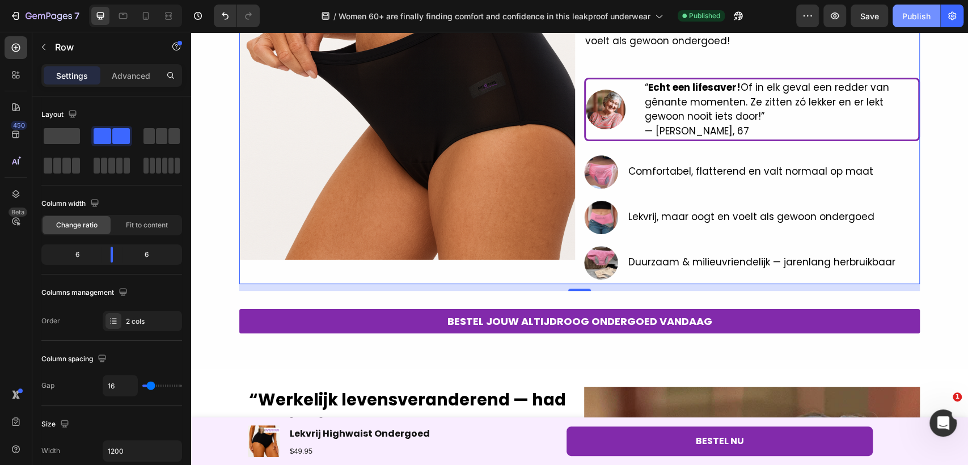
click at [918, 10] on div "Publish" at bounding box center [916, 16] width 28 height 12
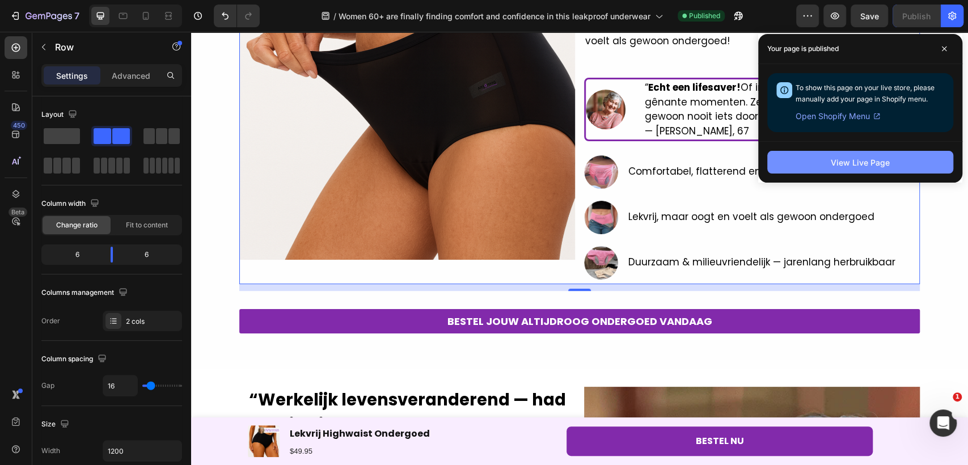
click at [830, 162] on div "View Live Page" at bounding box center [859, 162] width 59 height 12
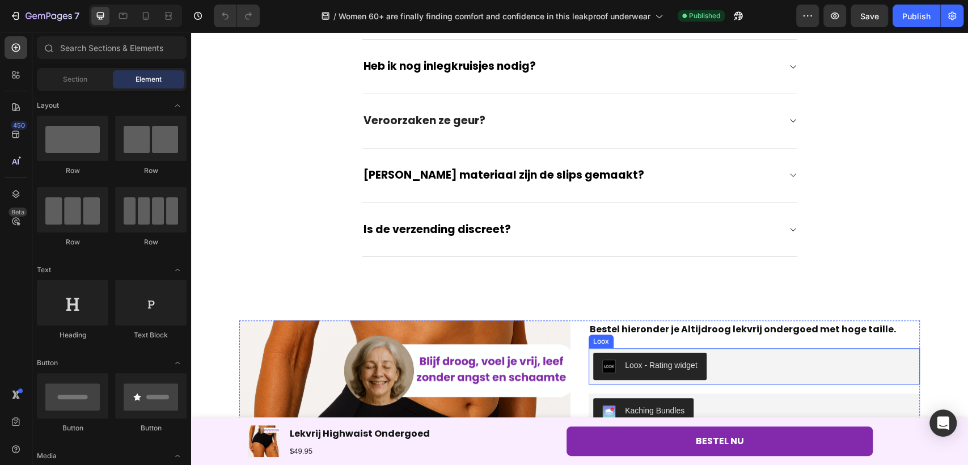
scroll to position [3482, 0]
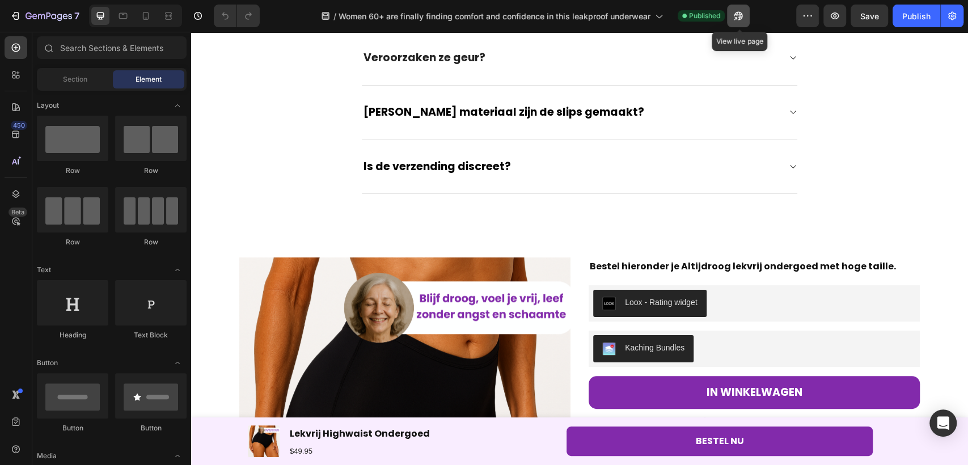
click at [740, 18] on icon "button" at bounding box center [737, 15] width 11 height 11
